Goal: Information Seeking & Learning: Find specific fact

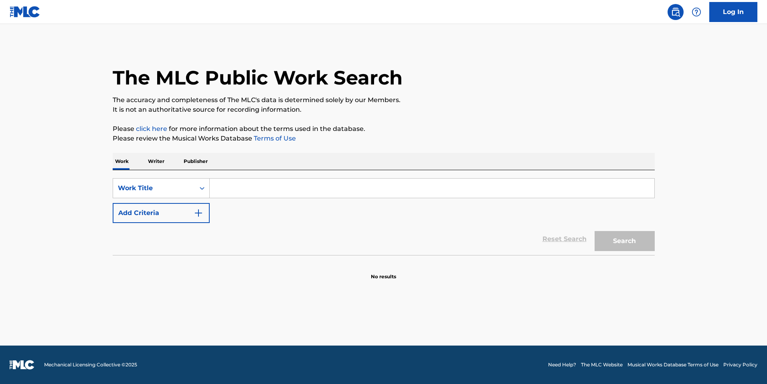
click at [286, 190] on input "Search Form" at bounding box center [432, 188] width 444 height 19
type input "BE ALRIGHT"
click at [193, 198] on div "Work Title" at bounding box center [161, 188] width 97 height 20
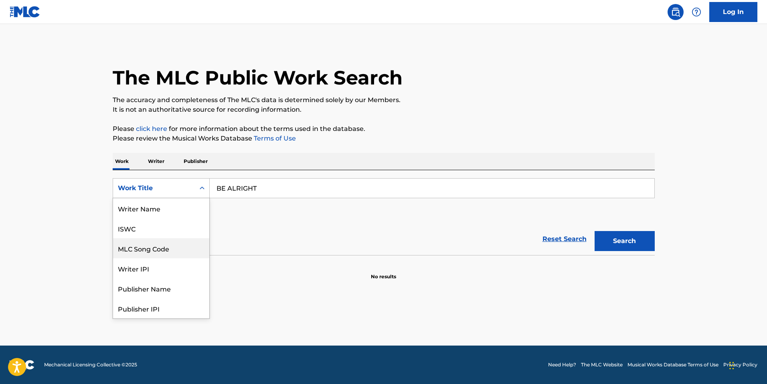
click at [182, 238] on div "MLC Song Code" at bounding box center [161, 248] width 96 height 20
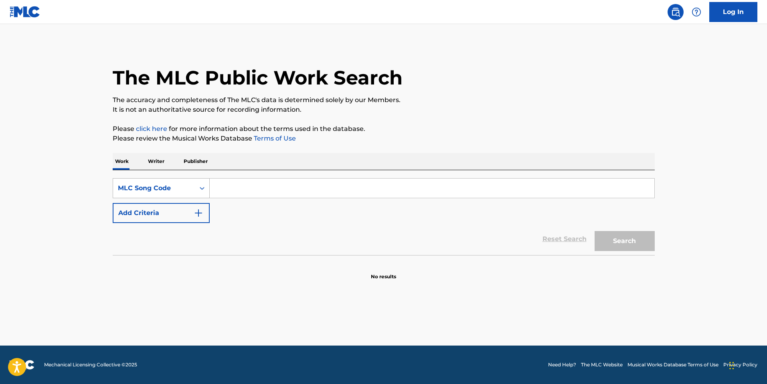
click at [191, 188] on div "MLC Song Code" at bounding box center [154, 188] width 82 height 15
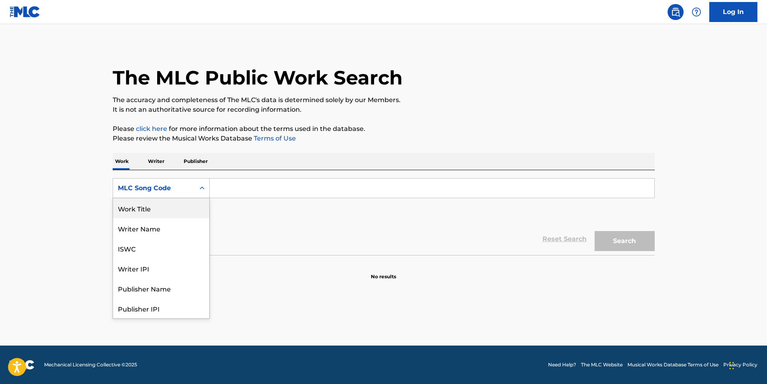
click at [171, 207] on div "Work Title" at bounding box center [161, 208] width 96 height 20
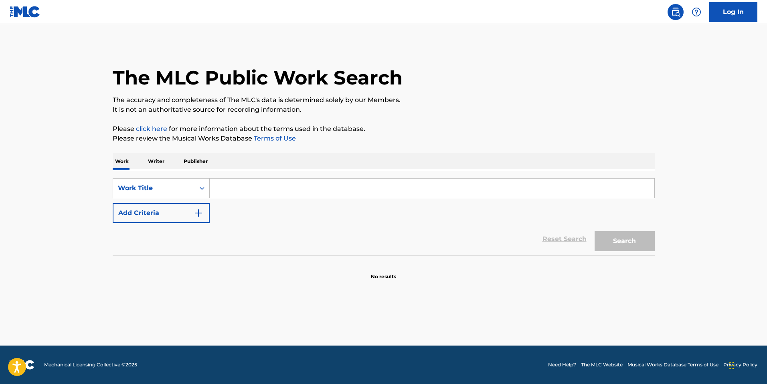
drag, startPoint x: 317, startPoint y: 186, endPoint x: 303, endPoint y: 195, distance: 16.7
click at [314, 187] on input "Search Form" at bounding box center [432, 188] width 444 height 19
type input "BE ALRIGHT"
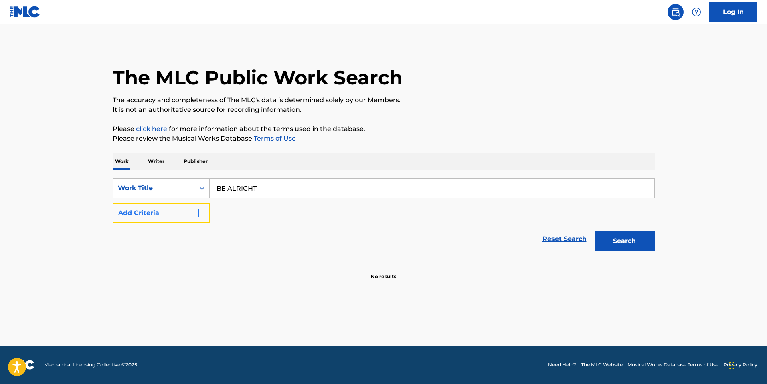
click at [147, 214] on button "Add Criteria" at bounding box center [161, 213] width 97 height 20
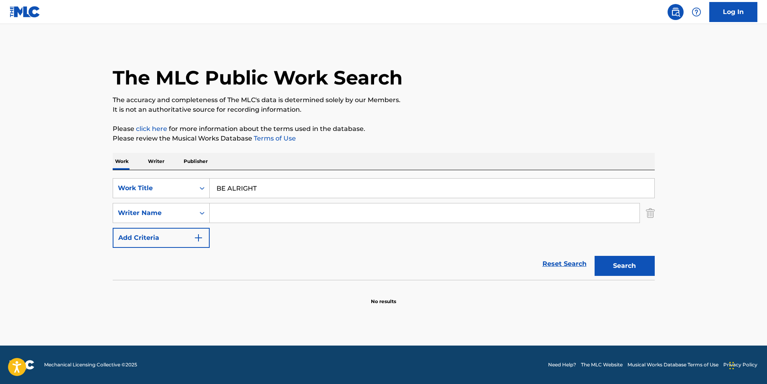
click at [232, 217] on input "Search Form" at bounding box center [425, 213] width 430 height 19
paste input "Bevier"
type input "Bevier"
click at [594, 256] on button "Search" at bounding box center [624, 266] width 60 height 20
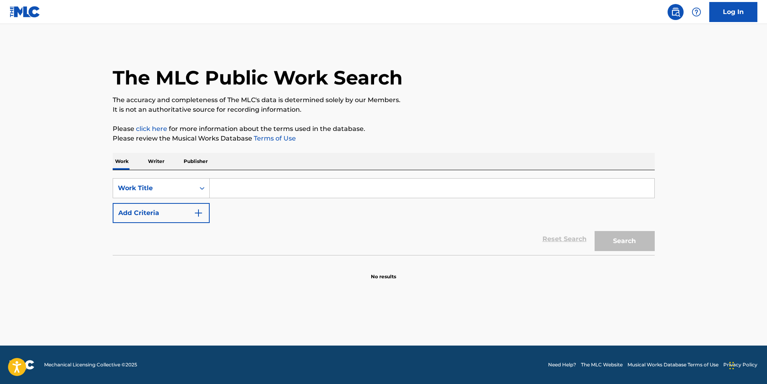
click at [246, 191] on input "Search Form" at bounding box center [432, 188] width 444 height 19
drag, startPoint x: 246, startPoint y: 191, endPoint x: 170, endPoint y: 184, distance: 77.3
click at [170, 184] on div "Work Title" at bounding box center [154, 189] width 72 height 10
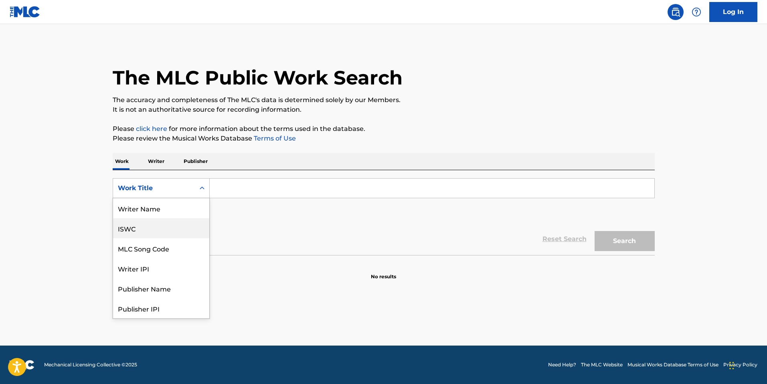
click at [154, 232] on div "ISWC" at bounding box center [161, 228] width 96 height 20
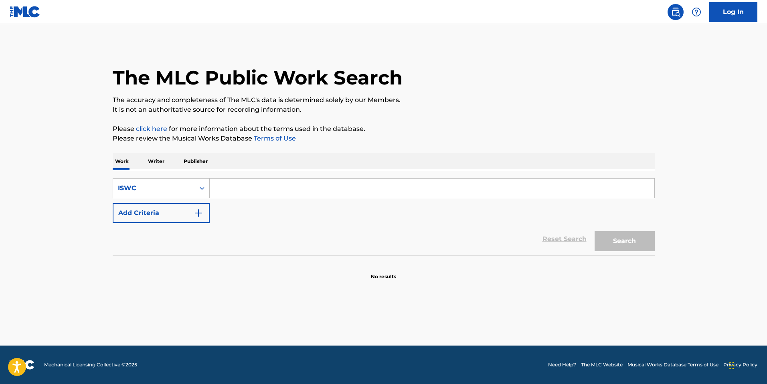
click at [264, 193] on input "Search Form" at bounding box center [432, 188] width 444 height 19
paste input "T3148166347"
type input "T3148166347"
click at [594, 231] on button "Search" at bounding box center [624, 241] width 60 height 20
click at [265, 183] on input "Search Form" at bounding box center [432, 188] width 444 height 19
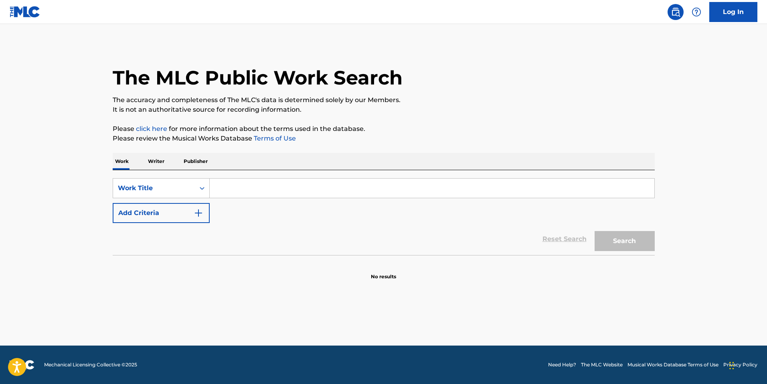
paste input "Не верится"
type input "Не верится"
click at [594, 231] on button "Search" at bounding box center [624, 241] width 60 height 20
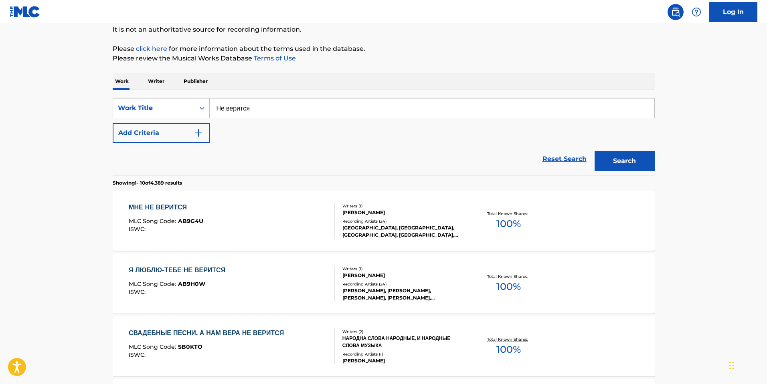
scroll to position [40, 0]
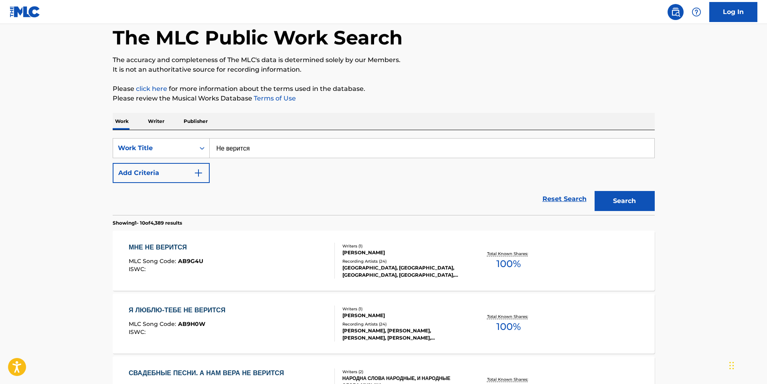
click at [347, 268] on div "РОК-ОСТРОВА, РОК-ОСТРОВА, РОК-ОСТРОВА, РОК-ОСТРОВА, ROK-OSTROVA" at bounding box center [402, 271] width 121 height 14
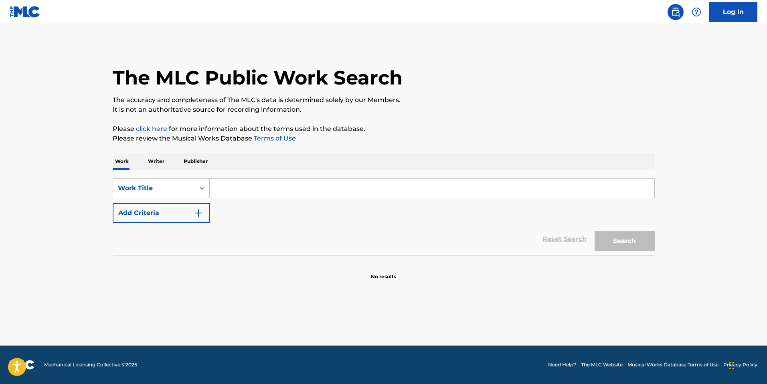
click at [230, 187] on input "Search Form" at bounding box center [432, 188] width 444 height 19
paste input "Один"
type input "Один"
click at [594, 231] on button "Search" at bounding box center [624, 241] width 60 height 20
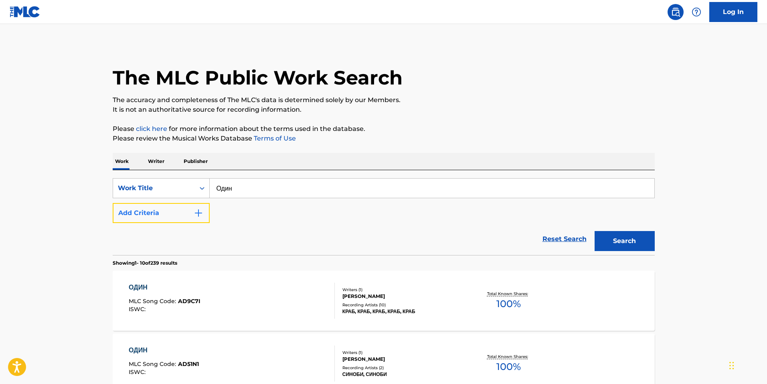
click at [132, 222] on button "Add Criteria" at bounding box center [161, 213] width 97 height 20
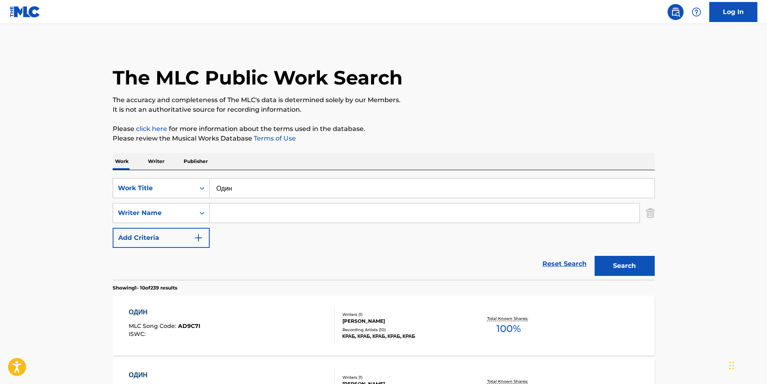
click at [233, 210] on input "Search Form" at bounding box center [425, 213] width 430 height 19
click at [232, 214] on input "ANTOV" at bounding box center [425, 213] width 430 height 19
paste input "ntonov"
type input "Antonov"
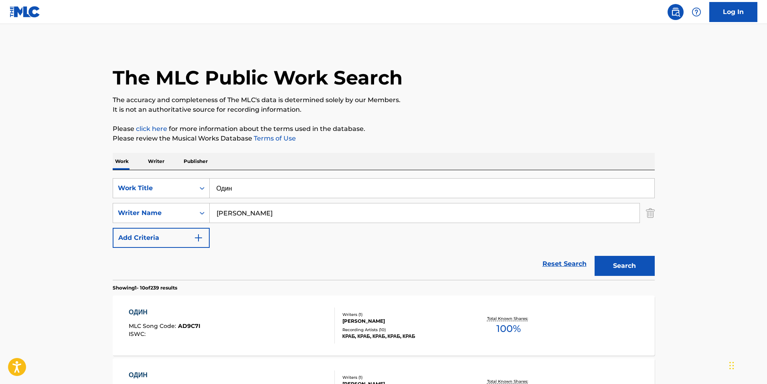
click at [594, 256] on button "Search" at bounding box center [624, 266] width 60 height 20
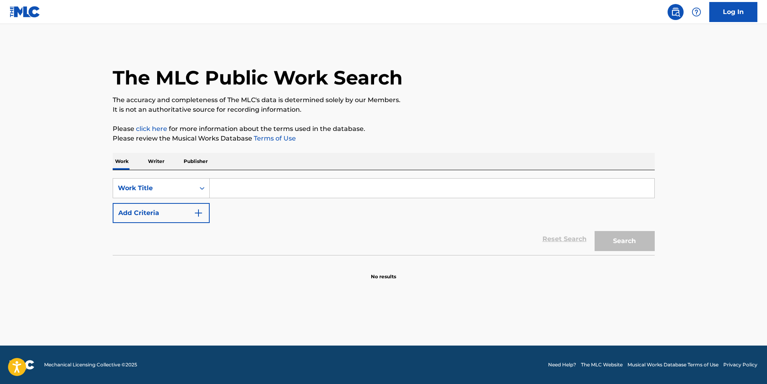
click at [303, 181] on input "Search Form" at bounding box center [432, 188] width 444 height 19
paste input "Алексей Матов - Тамагочи"
drag, startPoint x: 274, startPoint y: 190, endPoint x: 158, endPoint y: 174, distance: 117.0
click at [158, 174] on div "SearchWithCriteria27b39001-bb41-4f01-93fd-bd6140bba0b2 Work Title Алексей Матов…" at bounding box center [384, 212] width 542 height 85
type input "Тамагочи"
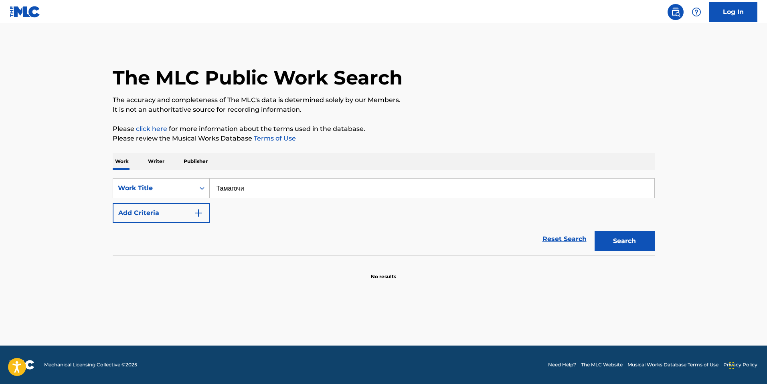
click at [594, 231] on button "Search" at bounding box center [624, 241] width 60 height 20
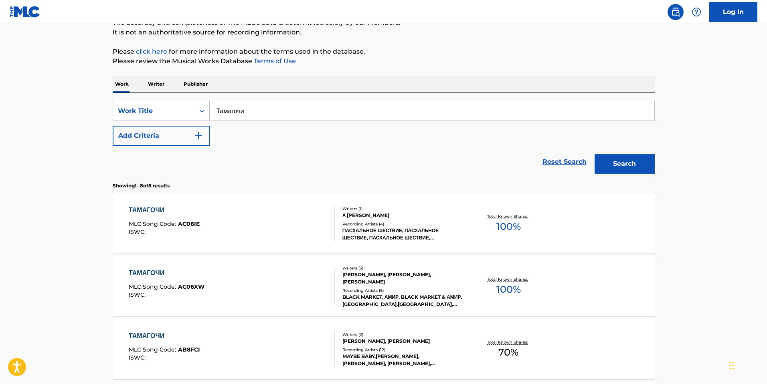
scroll to position [80, 0]
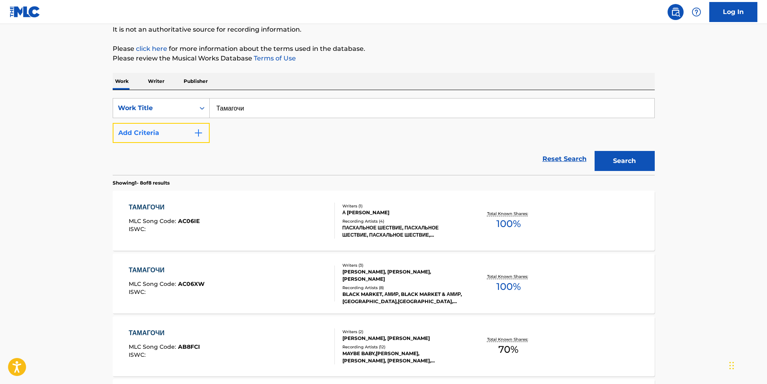
click at [186, 141] on button "Add Criteria" at bounding box center [161, 133] width 97 height 20
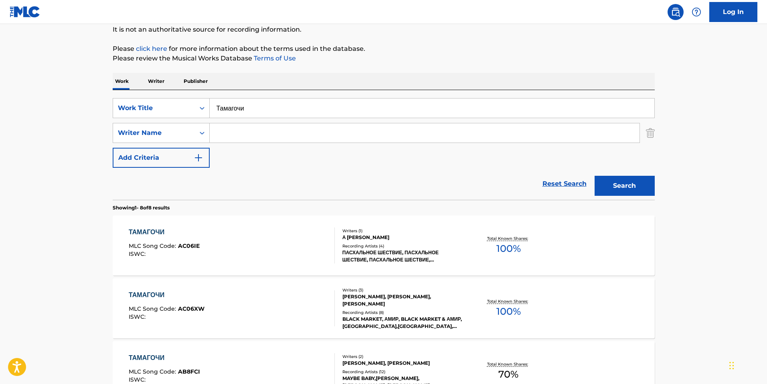
click at [251, 125] on input "Search Form" at bounding box center [425, 132] width 430 height 19
paste input "Семенов"
type input "Семенов"
click at [594, 176] on button "Search" at bounding box center [624, 186] width 60 height 20
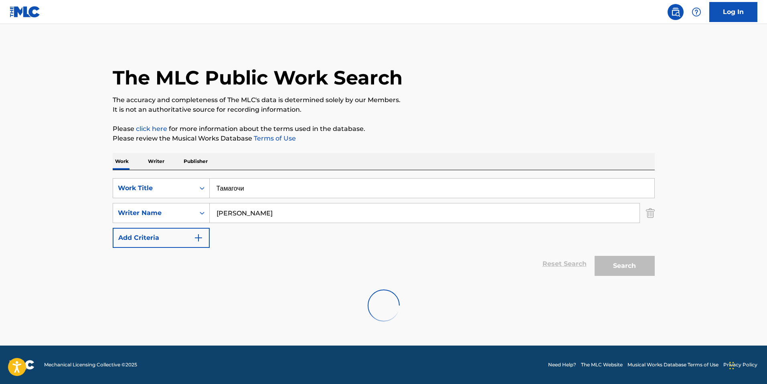
scroll to position [0, 0]
click at [225, 222] on input "Семенов" at bounding box center [425, 213] width 430 height 19
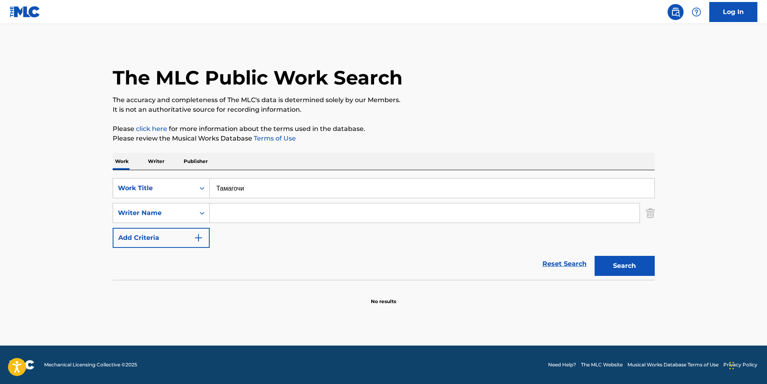
click at [239, 192] on input "Тамагочи" at bounding box center [432, 188] width 444 height 19
paste input "ончился я"
click at [594, 256] on button "Search" at bounding box center [624, 266] width 60 height 20
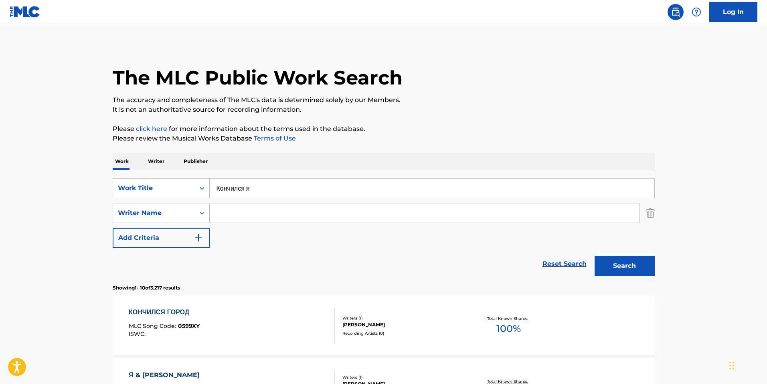
click at [235, 187] on input "Кончился я" at bounding box center [432, 188] width 444 height 19
paste input "лексей Матов - Невеста"
drag, startPoint x: 271, startPoint y: 187, endPoint x: 164, endPoint y: 178, distance: 107.8
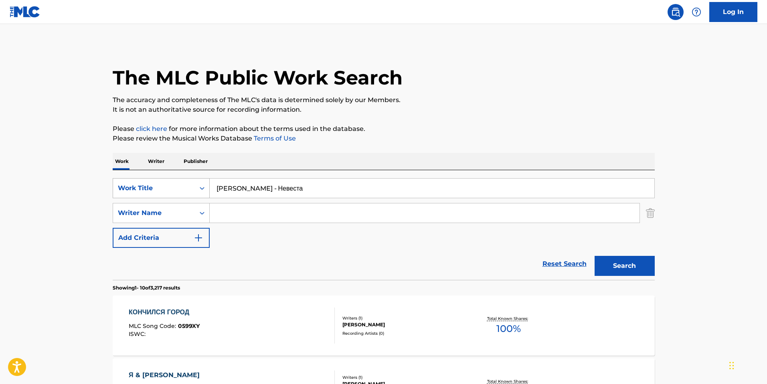
click at [164, 178] on div "SearchWithCriteria27b39001-bb41-4f01-93fd-bd6140bba0b2 Work Title Алексей Матов…" at bounding box center [384, 188] width 542 height 20
type input "Невеста"
click at [594, 256] on button "Search" at bounding box center [624, 266] width 60 height 20
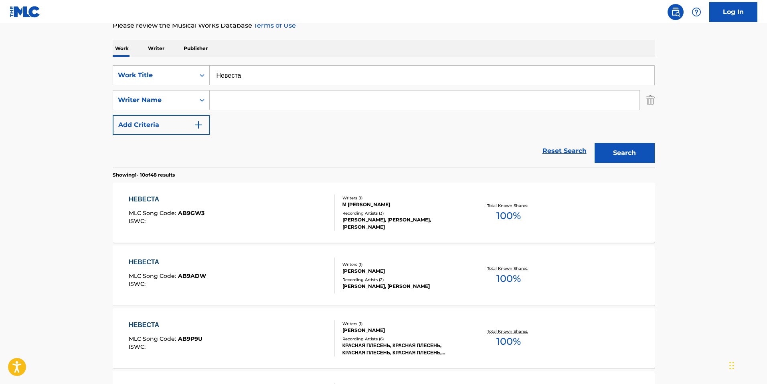
scroll to position [120, 0]
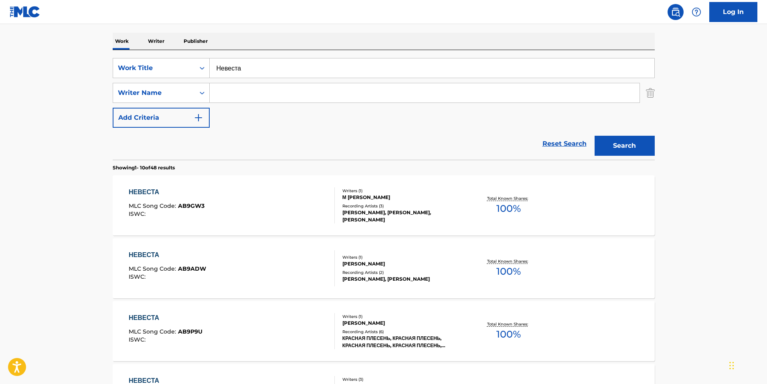
click at [267, 86] on input "Search Form" at bounding box center [425, 92] width 430 height 19
paste input "Семенов"
type input "Семенов"
click at [594, 136] on button "Search" at bounding box center [624, 146] width 60 height 20
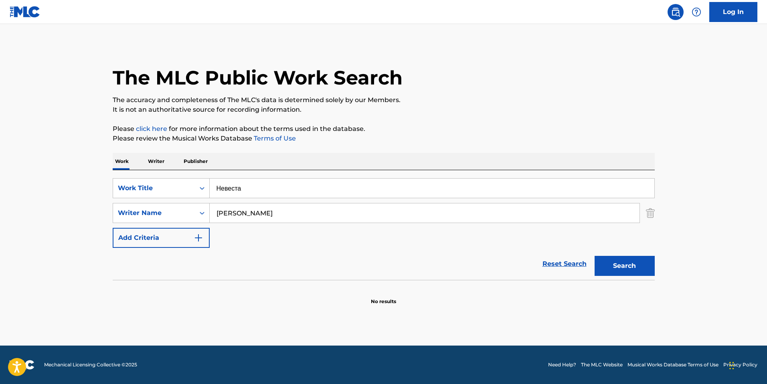
click at [236, 185] on input "Невеста" at bounding box center [432, 188] width 444 height 19
paste input "один"
type input "Родина"
click at [594, 256] on button "Search" at bounding box center [624, 266] width 60 height 20
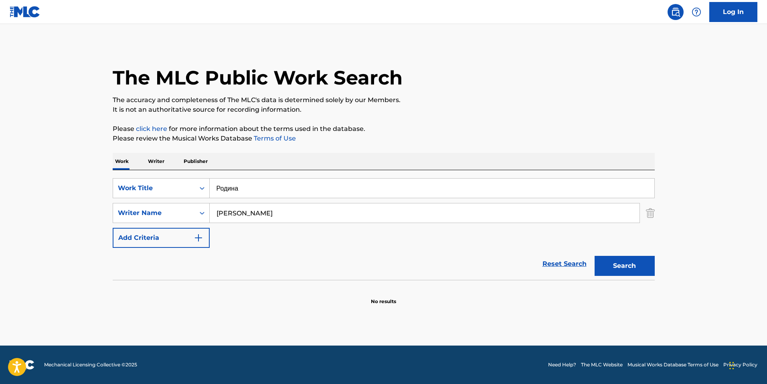
click at [295, 222] on input "Семенов" at bounding box center [425, 213] width 430 height 19
click at [594, 256] on button "Search" at bounding box center [624, 266] width 60 height 20
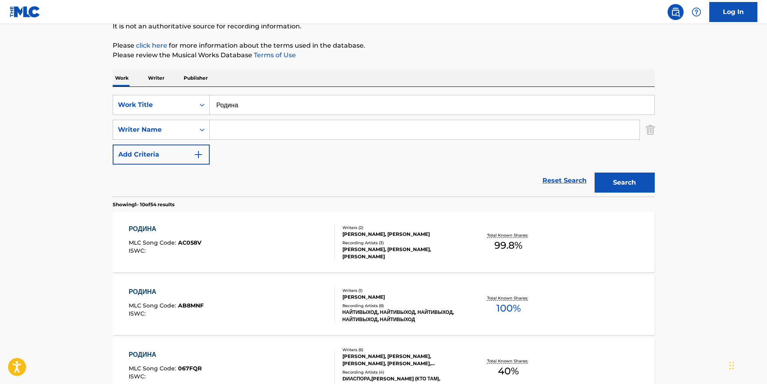
scroll to position [40, 0]
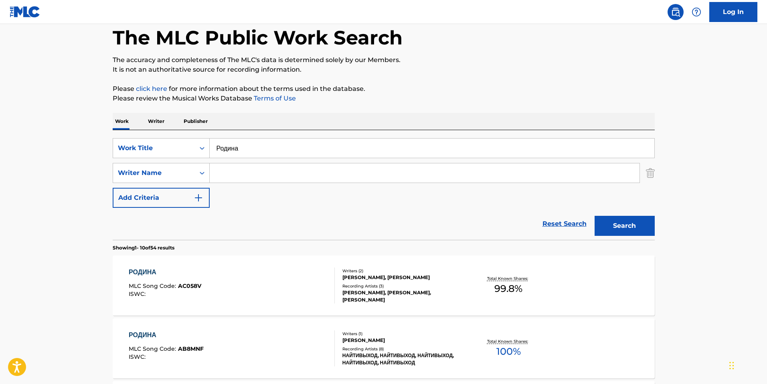
click at [247, 159] on div "SearchWithCriteria27b39001-bb41-4f01-93fd-bd6140bba0b2 Work Title Родина Search…" at bounding box center [384, 173] width 542 height 70
click at [248, 147] on input "Родина" at bounding box center [432, 148] width 444 height 19
paste input "Полверсты огня и смерти"
type input "Полверсты огня и смерти"
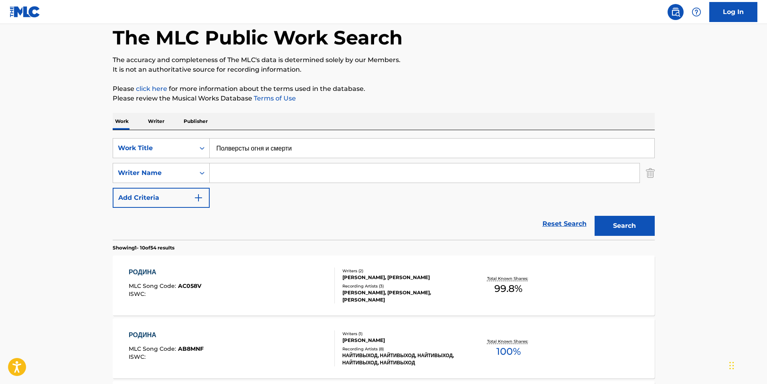
click at [594, 216] on button "Search" at bounding box center [624, 226] width 60 height 20
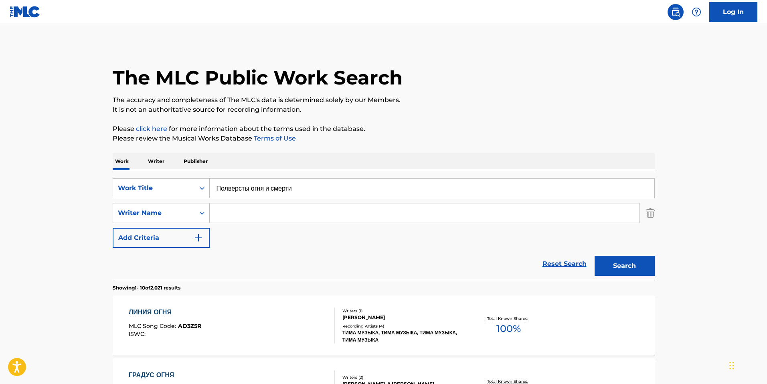
scroll to position [240, 0]
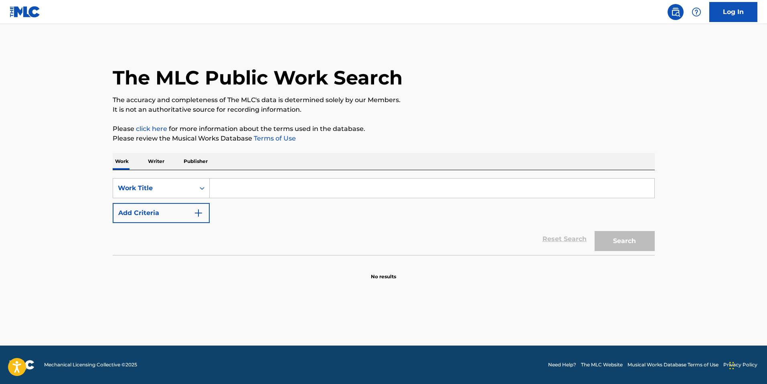
drag, startPoint x: 338, startPoint y: 177, endPoint x: 338, endPoint y: 182, distance: 4.4
click at [338, 178] on div "SearchWithCriteriadacaf9c6-8355-4d30-b7ac-0cc497d690f0 Work Title Add Criteria …" at bounding box center [384, 212] width 542 height 85
click at [338, 182] on input "Search Form" at bounding box center [432, 188] width 444 height 19
type input "SPEED DEMON"
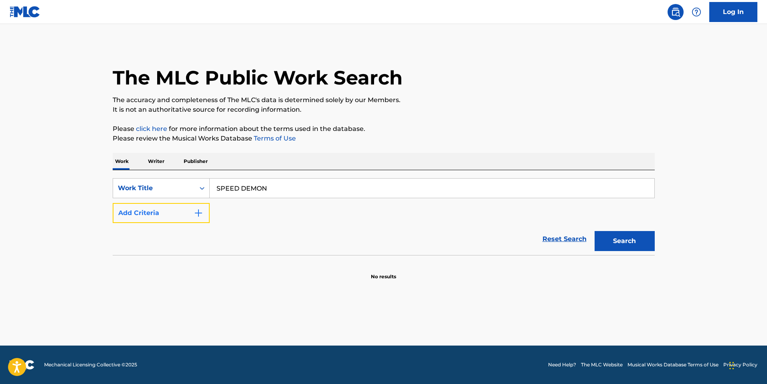
click at [145, 218] on button "Add Criteria" at bounding box center [161, 213] width 97 height 20
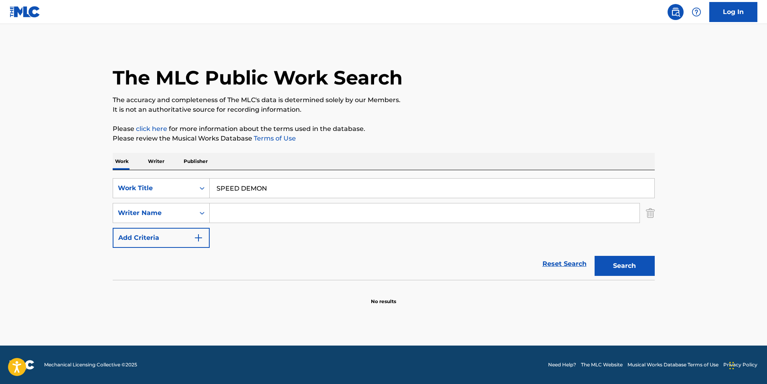
click at [272, 206] on input "Search Form" at bounding box center [425, 213] width 430 height 19
type input "REED"
click at [594, 256] on button "Search" at bounding box center [624, 266] width 60 height 20
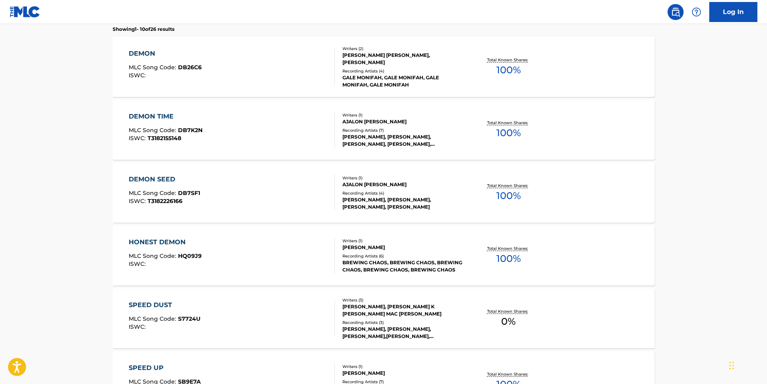
scroll to position [240, 0]
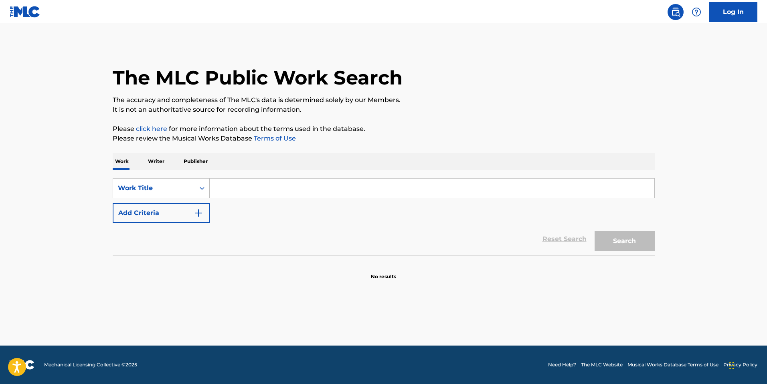
click at [233, 195] on input "Search Form" at bounding box center [432, 188] width 444 height 19
paste input "Кто-то в черном"
type input "Кто-то в черном"
click at [594, 231] on button "Search" at bounding box center [624, 241] width 60 height 20
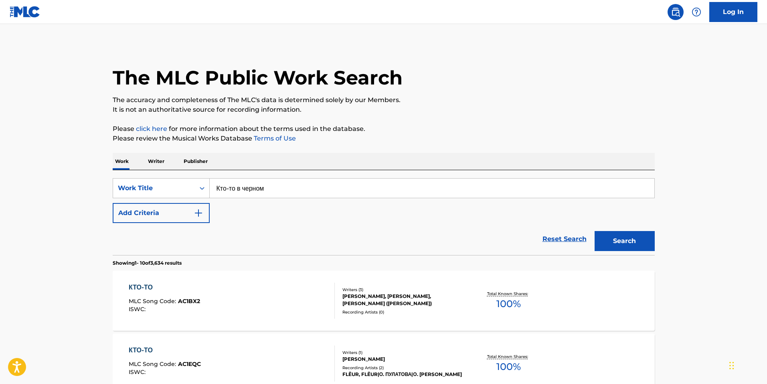
click at [225, 190] on input "Кто-то в черном" at bounding box center [432, 188] width 444 height 19
drag, startPoint x: 225, startPoint y: 190, endPoint x: 341, endPoint y: 190, distance: 115.4
click at [341, 190] on input "Кто-то в черном" at bounding box center [432, 188] width 444 height 19
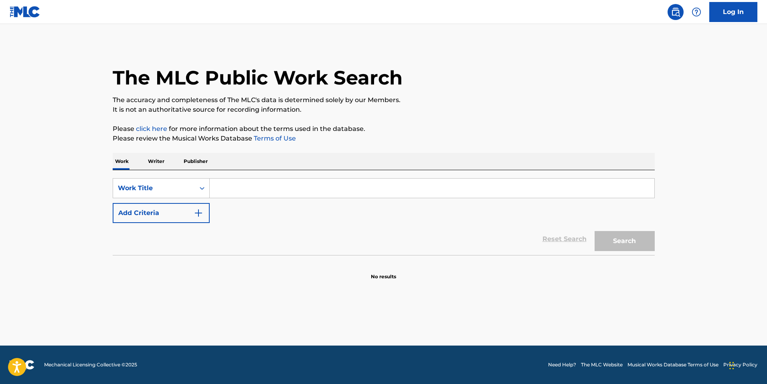
click at [301, 196] on input "Search Form" at bounding box center [432, 188] width 444 height 19
paste input "Мазай дедушка"
click at [594, 231] on button "Search" at bounding box center [624, 241] width 60 height 20
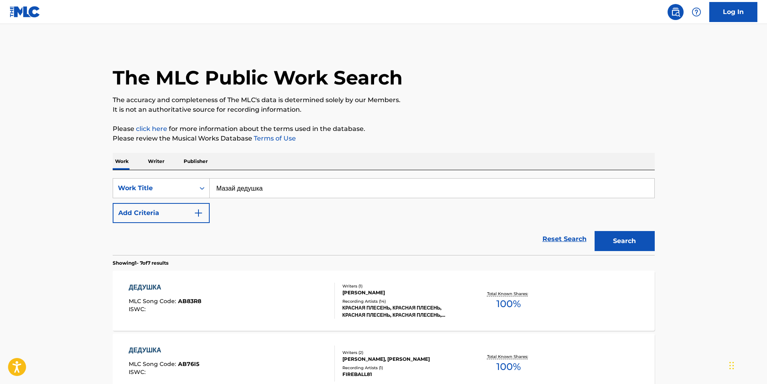
click at [268, 185] on input "Мазай дедушка" at bounding box center [432, 188] width 444 height 19
paste input "Мертвые собаки"
type input "Мертвые собаки"
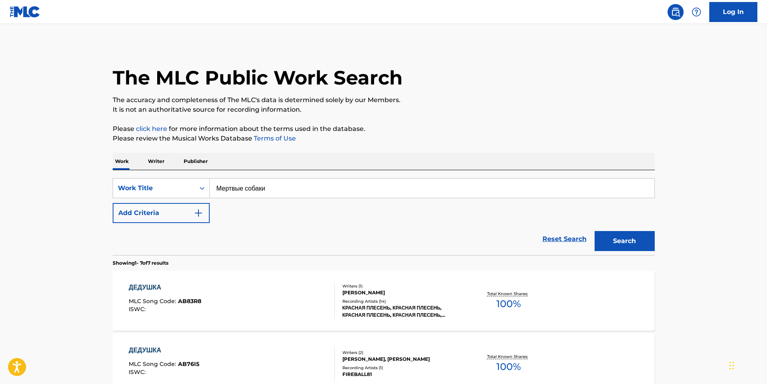
click at [594, 231] on button "Search" at bounding box center [624, 241] width 60 height 20
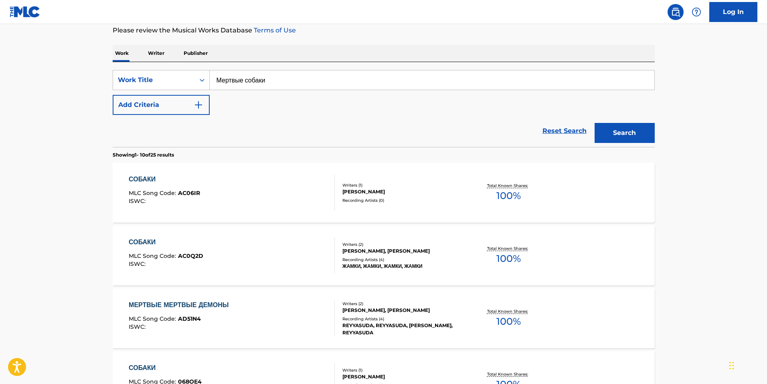
scroll to position [80, 0]
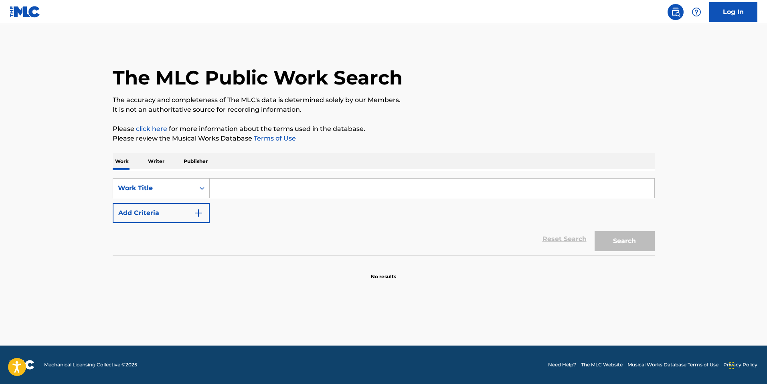
click at [236, 192] on input "Search Form" at bounding box center [432, 188] width 444 height 19
paste input "[PERSON_NAME] - Самогон"
drag, startPoint x: 271, startPoint y: 187, endPoint x: 174, endPoint y: 186, distance: 96.6
click at [174, 186] on div "SearchWithCriteria852ef1e4-92ea-4abb-9e64-2612f3189837 Work Title [PERSON_NAME]" at bounding box center [384, 188] width 542 height 20
type input "Самогон"
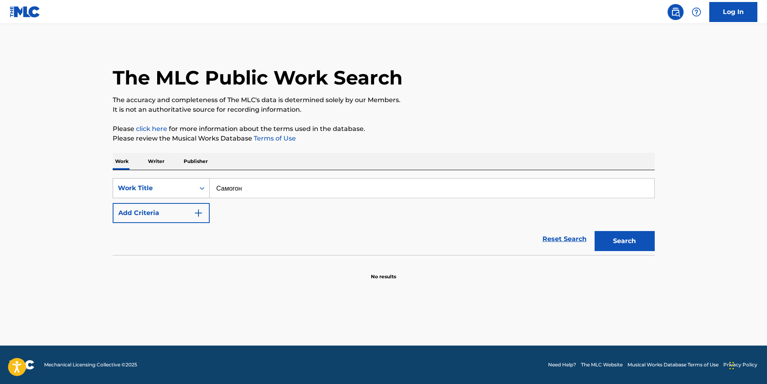
click at [594, 231] on button "Search" at bounding box center [624, 241] width 60 height 20
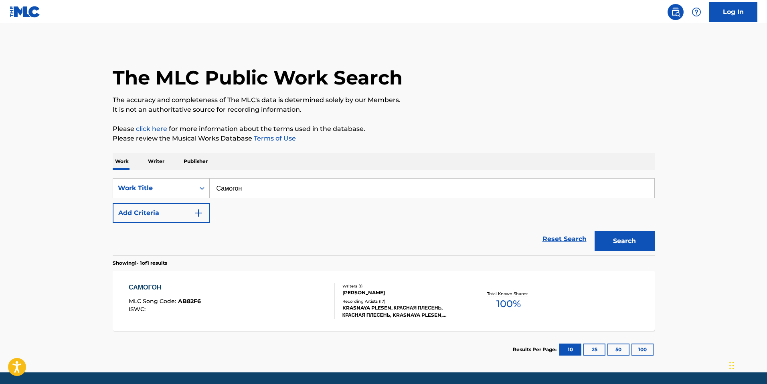
click at [453, 307] on div "KRASNAYA PLESEN, КРАСНАЯ ПЛЕСЕНЬ, КРАСНАЯ ПЛЕСЕНЬ, KRASNAYA PLESEN, КРАСНАЯ ПЛЕ…" at bounding box center [402, 312] width 121 height 14
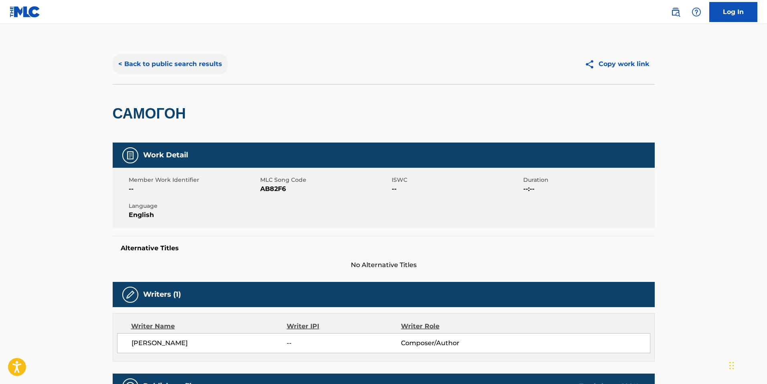
click at [170, 70] on button "< Back to public search results" at bounding box center [170, 64] width 115 height 20
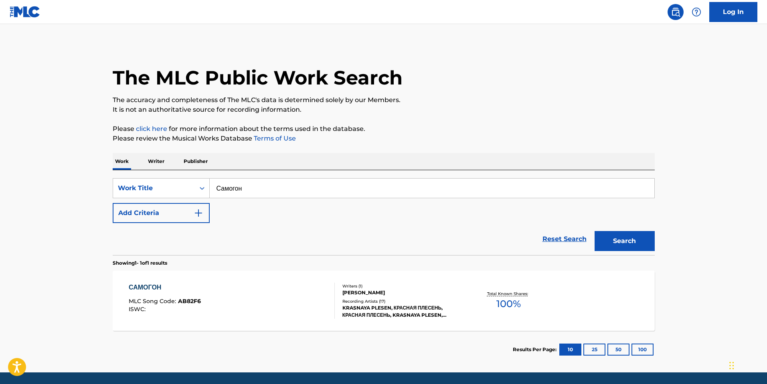
click at [237, 198] on input "Самогон" at bounding box center [432, 188] width 444 height 19
paste input "лексей Матов - Солдат в окопе"
drag, startPoint x: 275, startPoint y: 189, endPoint x: 106, endPoint y: 193, distance: 168.8
click at [107, 193] on div "The MLC Public Work Search The accuracy and completeness of The MLC's data is d…" at bounding box center [383, 206] width 561 height 325
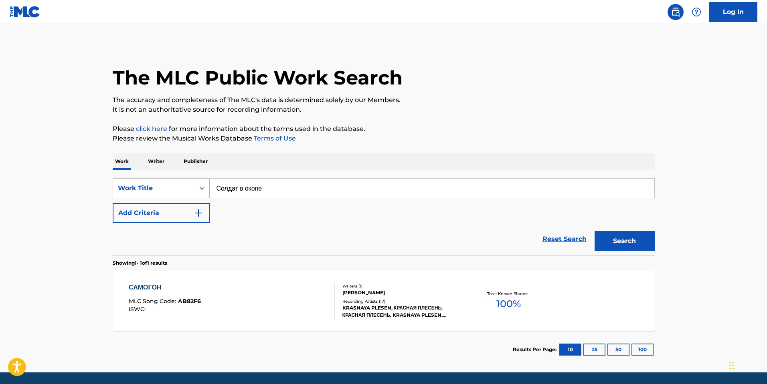
click at [594, 231] on button "Search" at bounding box center [624, 241] width 60 height 20
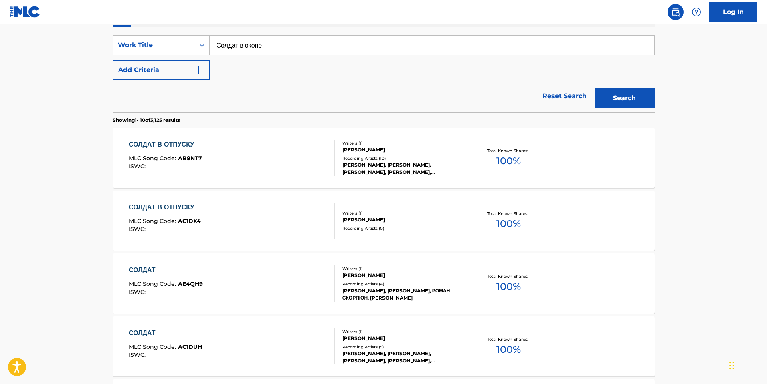
scroll to position [40, 0]
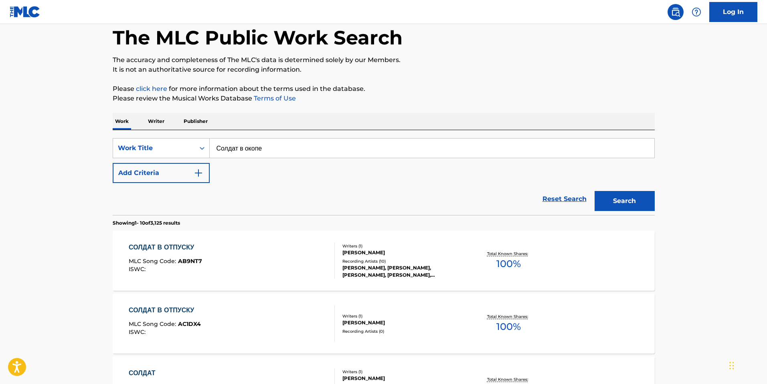
click at [266, 153] on input "Солдат в окопе" at bounding box center [432, 148] width 444 height 19
drag, startPoint x: 265, startPoint y: 152, endPoint x: 250, endPoint y: 152, distance: 14.8
click at [250, 152] on input "Солдат в окопе" at bounding box center [432, 148] width 444 height 19
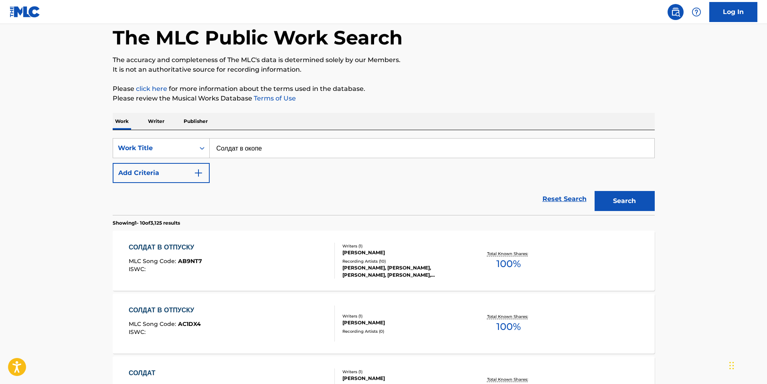
click at [250, 152] on input "Солдат в окопе" at bounding box center [432, 148] width 444 height 19
paste input "лексей Матов - Когда-нибудь"
drag, startPoint x: 273, startPoint y: 150, endPoint x: 149, endPoint y: 149, distance: 124.2
click at [149, 149] on div "SearchWithCriteria852ef1e4-92ea-4abb-9e64-2612f3189837 Work Title Алексей Матов…" at bounding box center [384, 148] width 542 height 20
type input "Когда-нибудь"
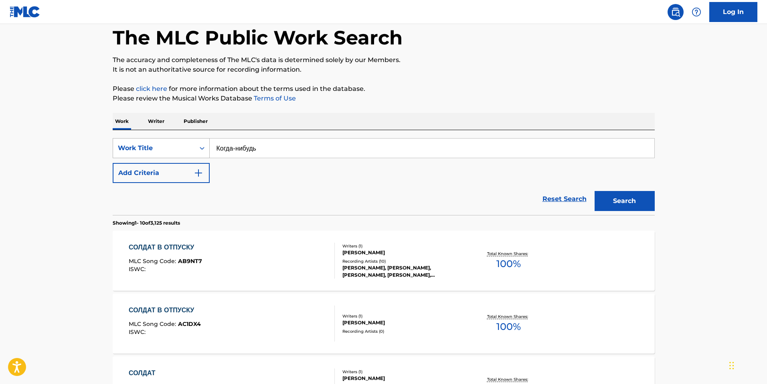
click at [594, 191] on button "Search" at bounding box center [624, 201] width 60 height 20
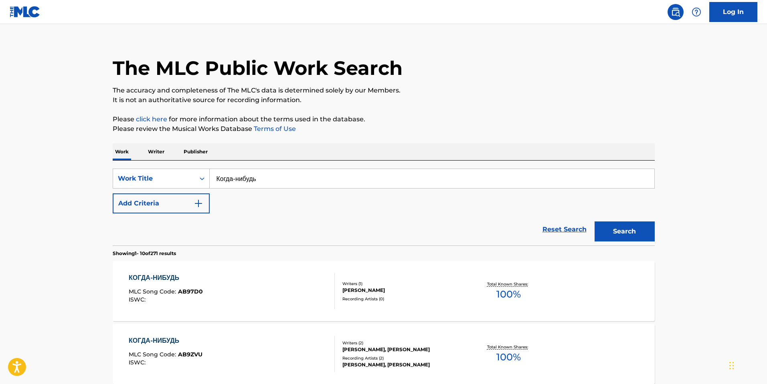
scroll to position [0, 0]
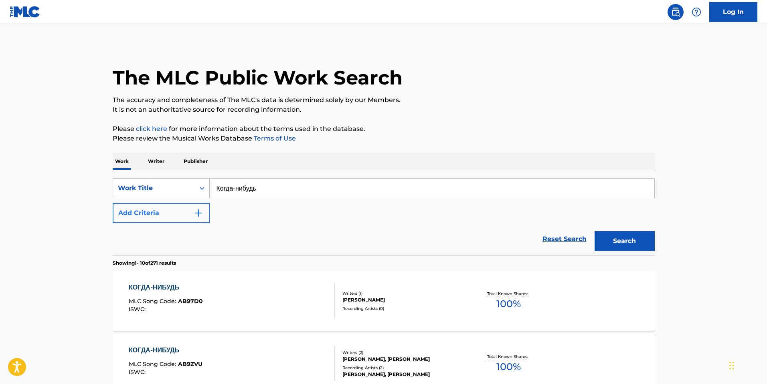
drag, startPoint x: 183, startPoint y: 233, endPoint x: 196, endPoint y: 214, distance: 22.5
click at [188, 229] on div "Reset Search Search" at bounding box center [384, 239] width 542 height 32
click at [196, 214] on img "Search Form" at bounding box center [199, 213] width 10 height 10
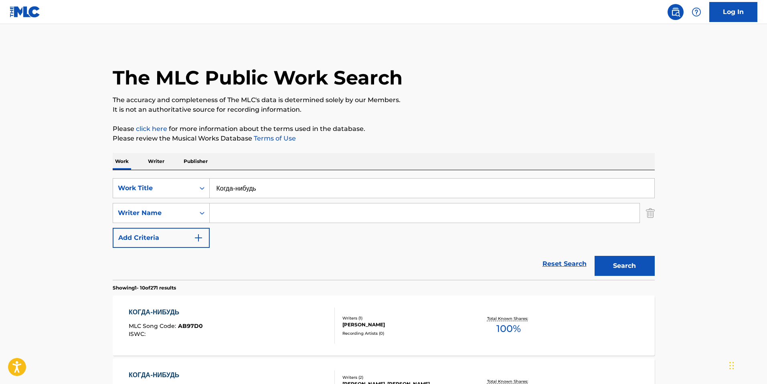
click at [218, 212] on input "Search Form" at bounding box center [425, 213] width 430 height 19
type input "matob"
click at [594, 256] on button "Search" at bounding box center [624, 266] width 60 height 20
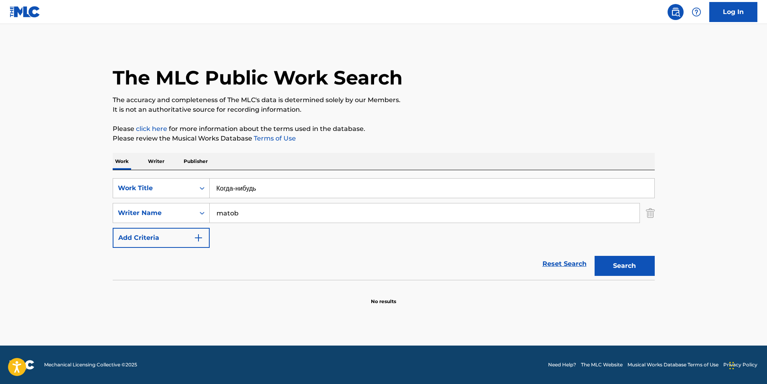
click at [228, 214] on input "matob" at bounding box center [425, 213] width 430 height 19
click at [228, 213] on input "matob" at bounding box center [425, 213] width 430 height 19
click at [236, 190] on input "Когда-нибудь" at bounding box center [432, 188] width 444 height 19
drag, startPoint x: 236, startPoint y: 190, endPoint x: 224, endPoint y: 191, distance: 11.3
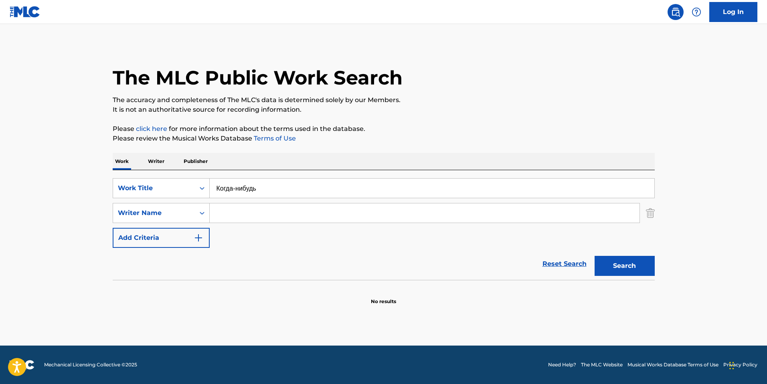
click at [224, 191] on input "Когда-нибудь" at bounding box center [432, 188] width 444 height 19
drag, startPoint x: 224, startPoint y: 191, endPoint x: 404, endPoint y: 186, distance: 179.6
click at [404, 186] on input "Когда-нибудь" at bounding box center [432, 188] width 444 height 19
click at [401, 186] on input "Когда-нибудь" at bounding box center [432, 188] width 444 height 19
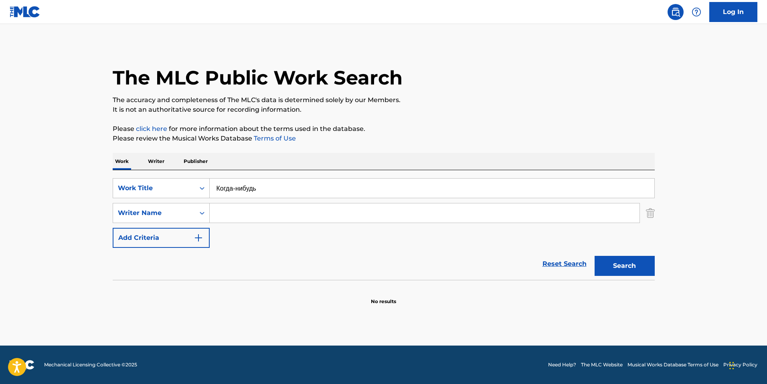
click at [401, 186] on input "Когда-нибудь" at bounding box center [432, 188] width 444 height 19
drag, startPoint x: 400, startPoint y: 187, endPoint x: 273, endPoint y: 192, distance: 127.1
click at [273, 192] on input "Когда-нибудь" at bounding box center [432, 188] width 444 height 19
drag, startPoint x: 277, startPoint y: 190, endPoint x: 200, endPoint y: 194, distance: 76.6
click at [200, 194] on div "SearchWithCriteria852ef1e4-92ea-4abb-9e64-2612f3189837 Work Title Когда-нибудь" at bounding box center [384, 188] width 542 height 20
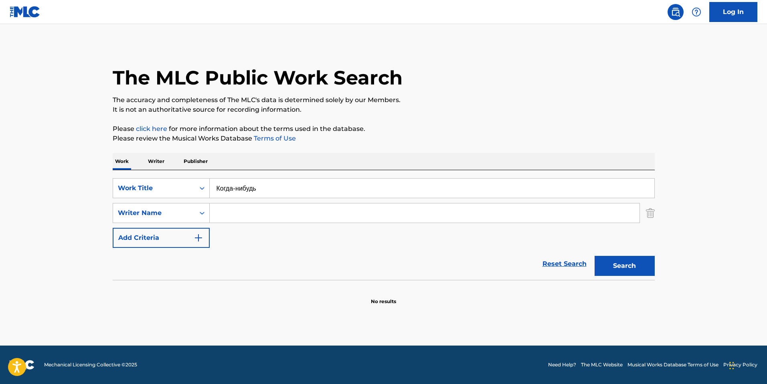
paste input "лексей Матов - На последнем рубеже (Аккустика)"
drag, startPoint x: 273, startPoint y: 187, endPoint x: 169, endPoint y: 193, distance: 103.6
click at [169, 193] on div "SearchWithCriteria852ef1e4-92ea-4abb-9e64-2612f3189837 Work Title Алексей Матов…" at bounding box center [384, 188] width 542 height 20
type input "На последнем рубеже (Аккустика)"
click at [594, 256] on button "Search" at bounding box center [624, 266] width 60 height 20
